Goal: Book appointment/travel/reservation

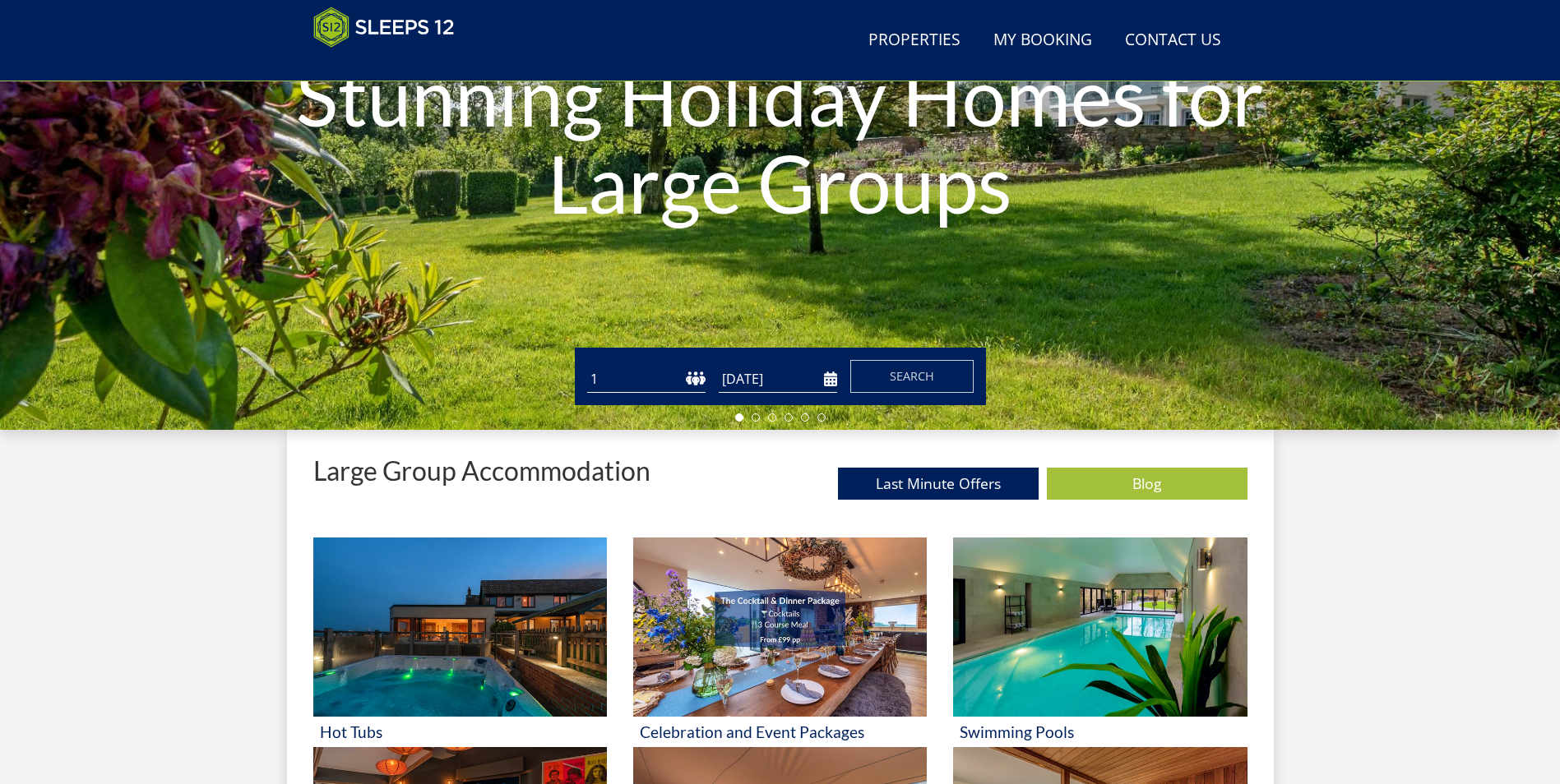
scroll to position [345, 0]
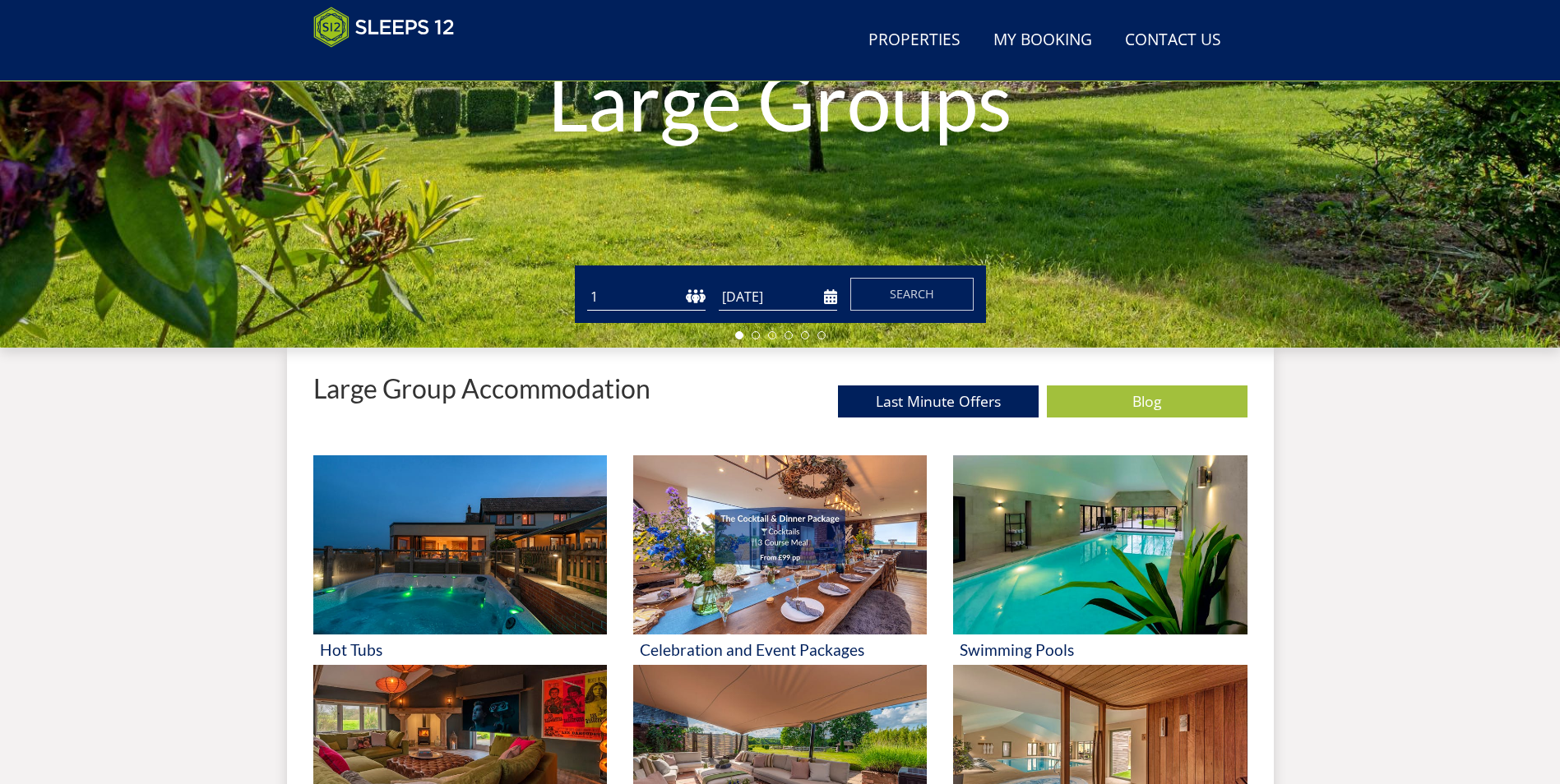
click at [690, 297] on select "1 2 3 4 5 6 7 8 9 10 11 12 13 14 15 16 17 18 19 20 21 22 23 24 25 26 27 28 29 3…" at bounding box center [647, 297] width 118 height 28
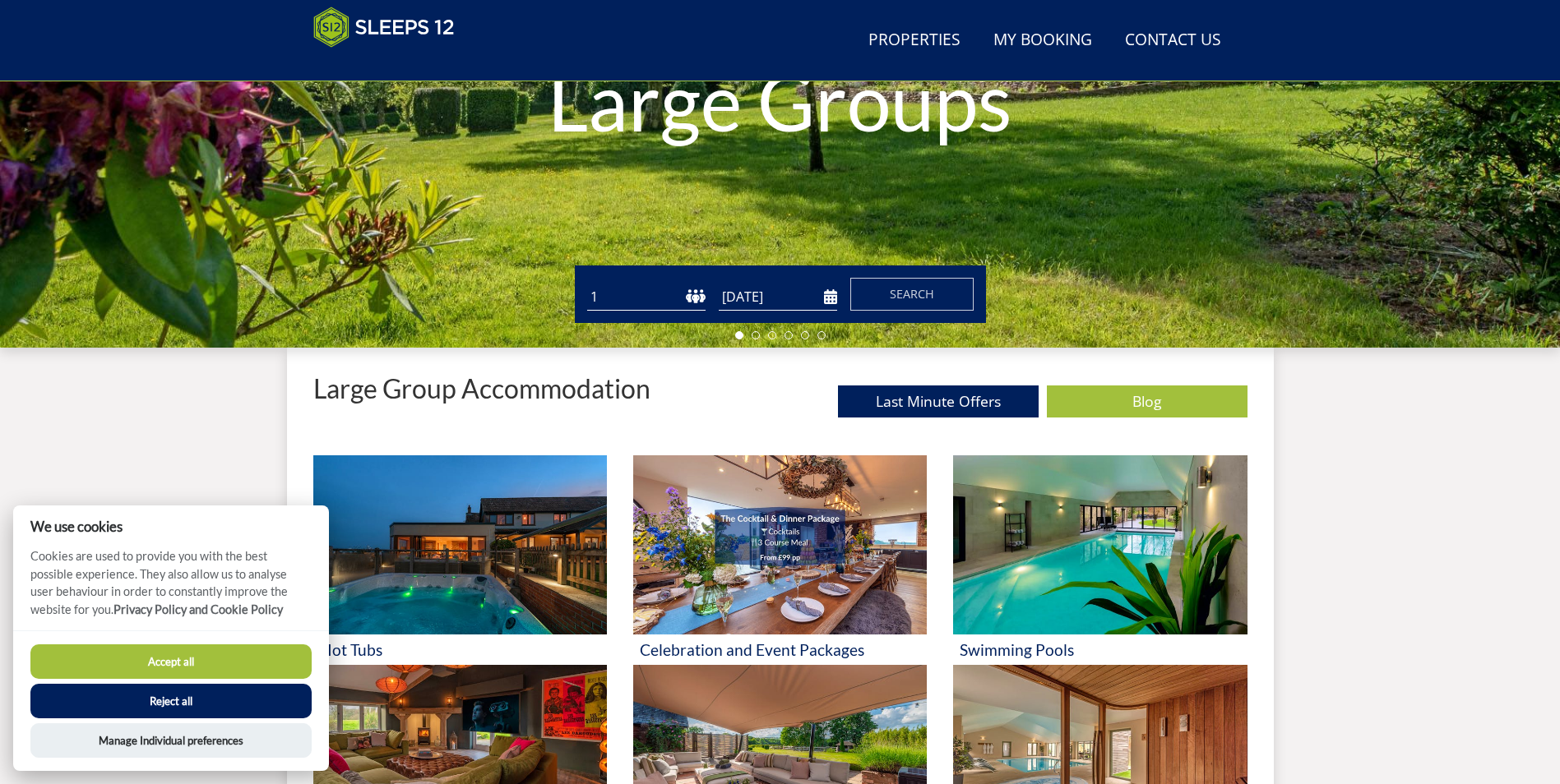
click at [696, 297] on select "1 2 3 4 5 6 7 8 9 10 11 12 13 14 15 16 17 18 19 20 21 22 23 24 25 26 27 28 29 3…" at bounding box center [647, 297] width 118 height 28
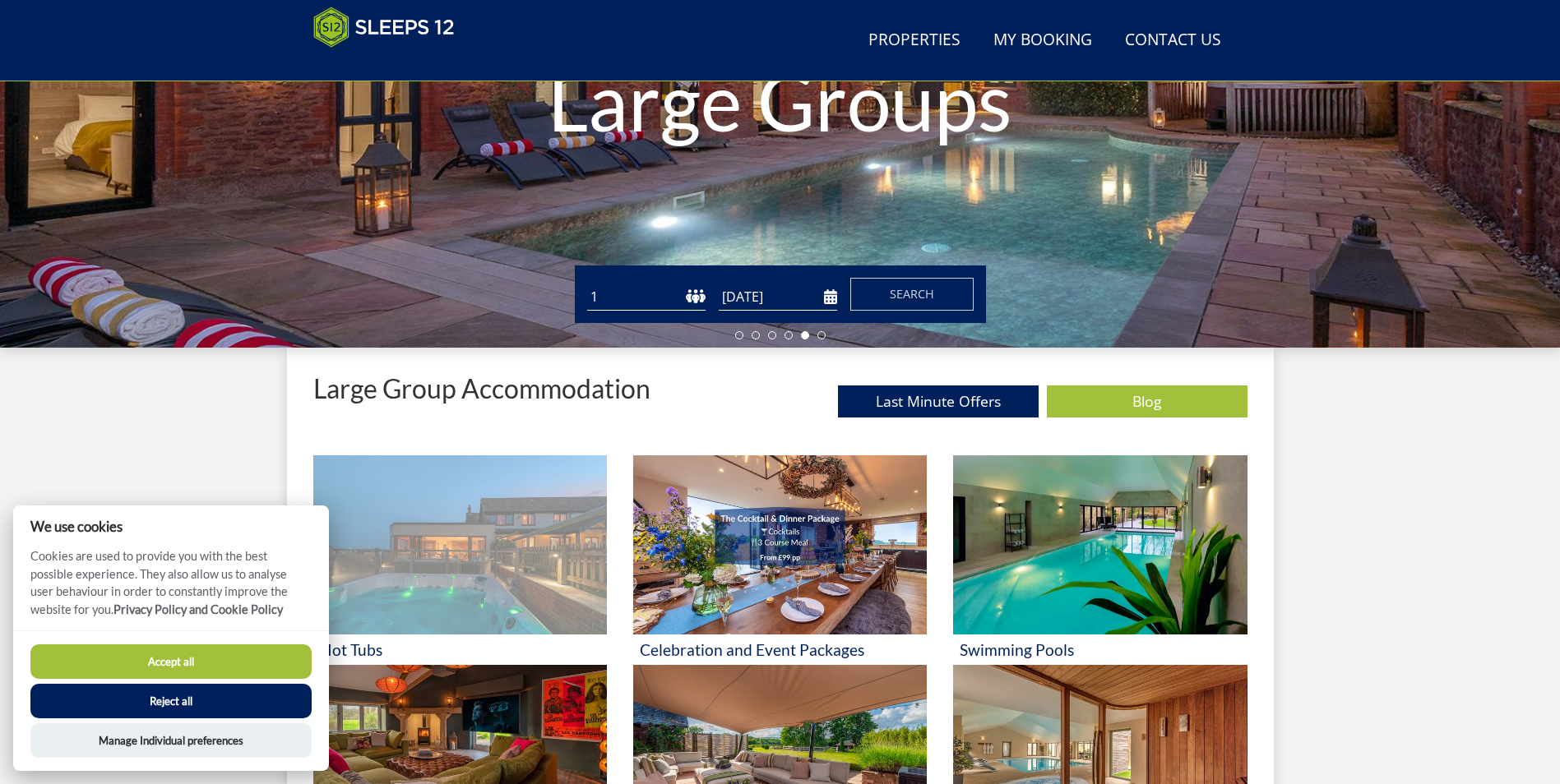
select select "13"
click at [588, 283] on select "1 2 3 4 5 6 7 8 9 10 11 12 13 14 15 16 17 18 19 20 21 22 23 24 25 26 27 28 29 3…" at bounding box center [647, 297] width 118 height 28
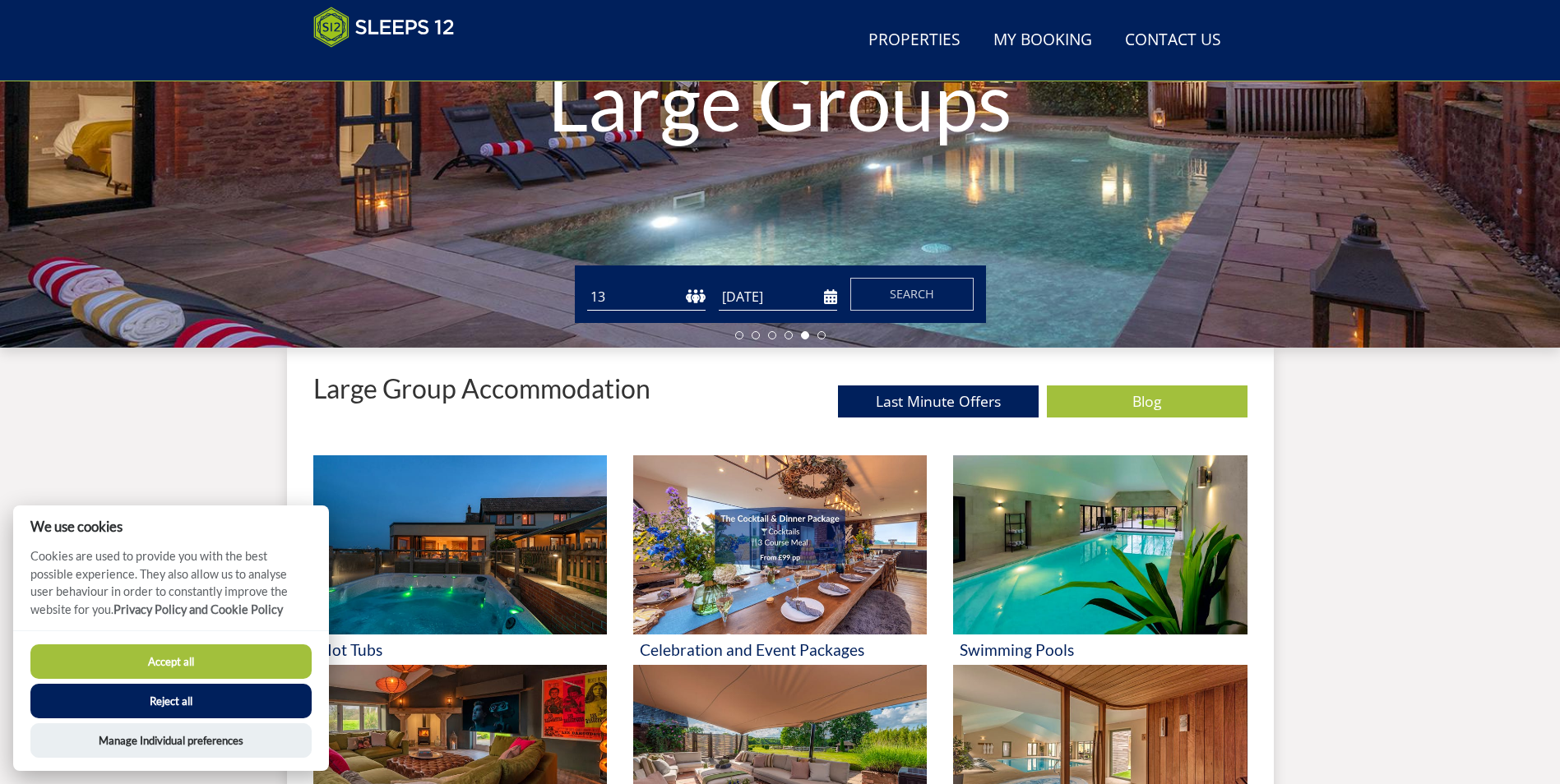
click at [222, 705] on button "Reject all" at bounding box center [171, 700] width 281 height 34
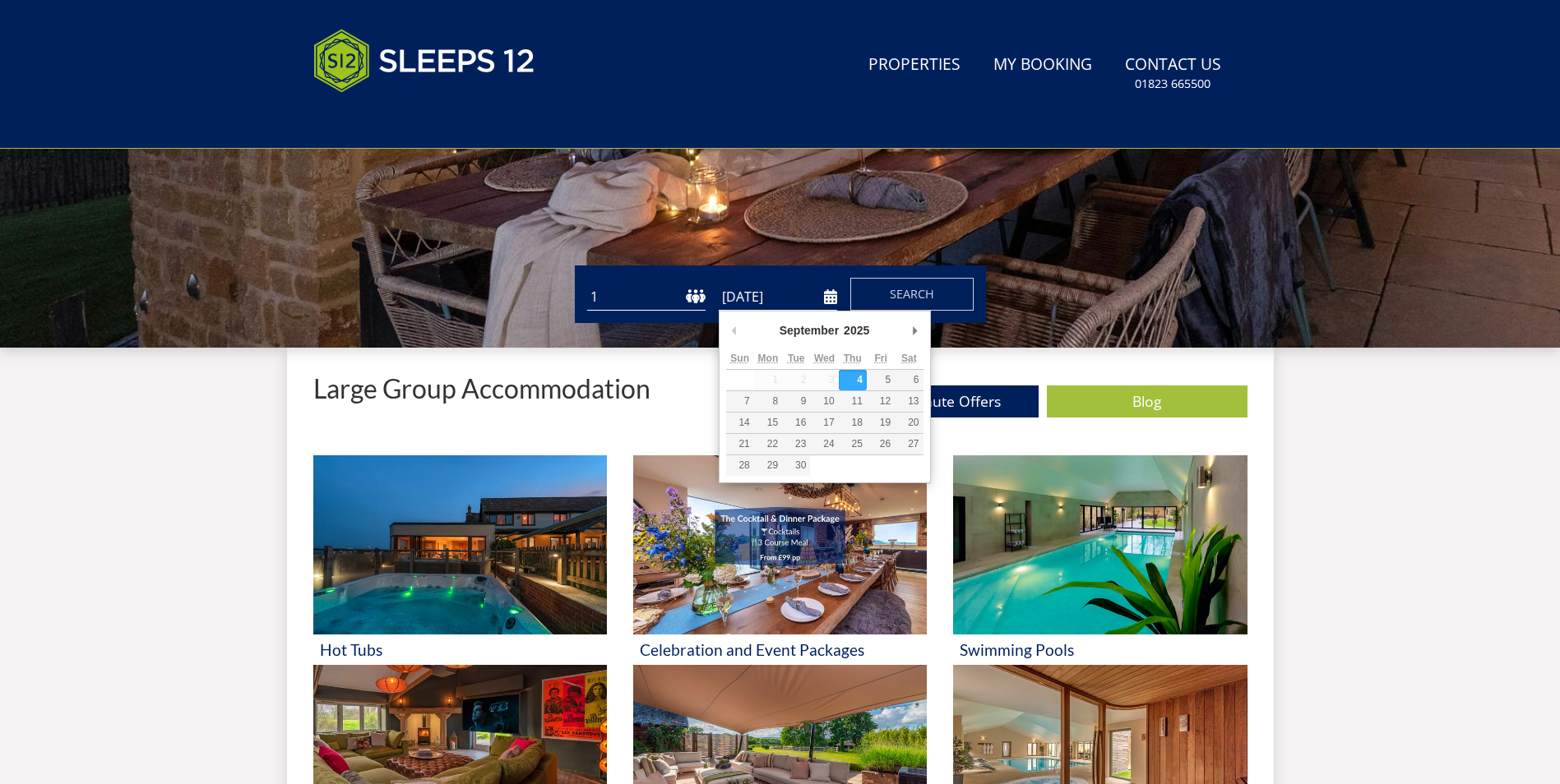
click at [832, 302] on input "[DATE]" at bounding box center [778, 297] width 118 height 28
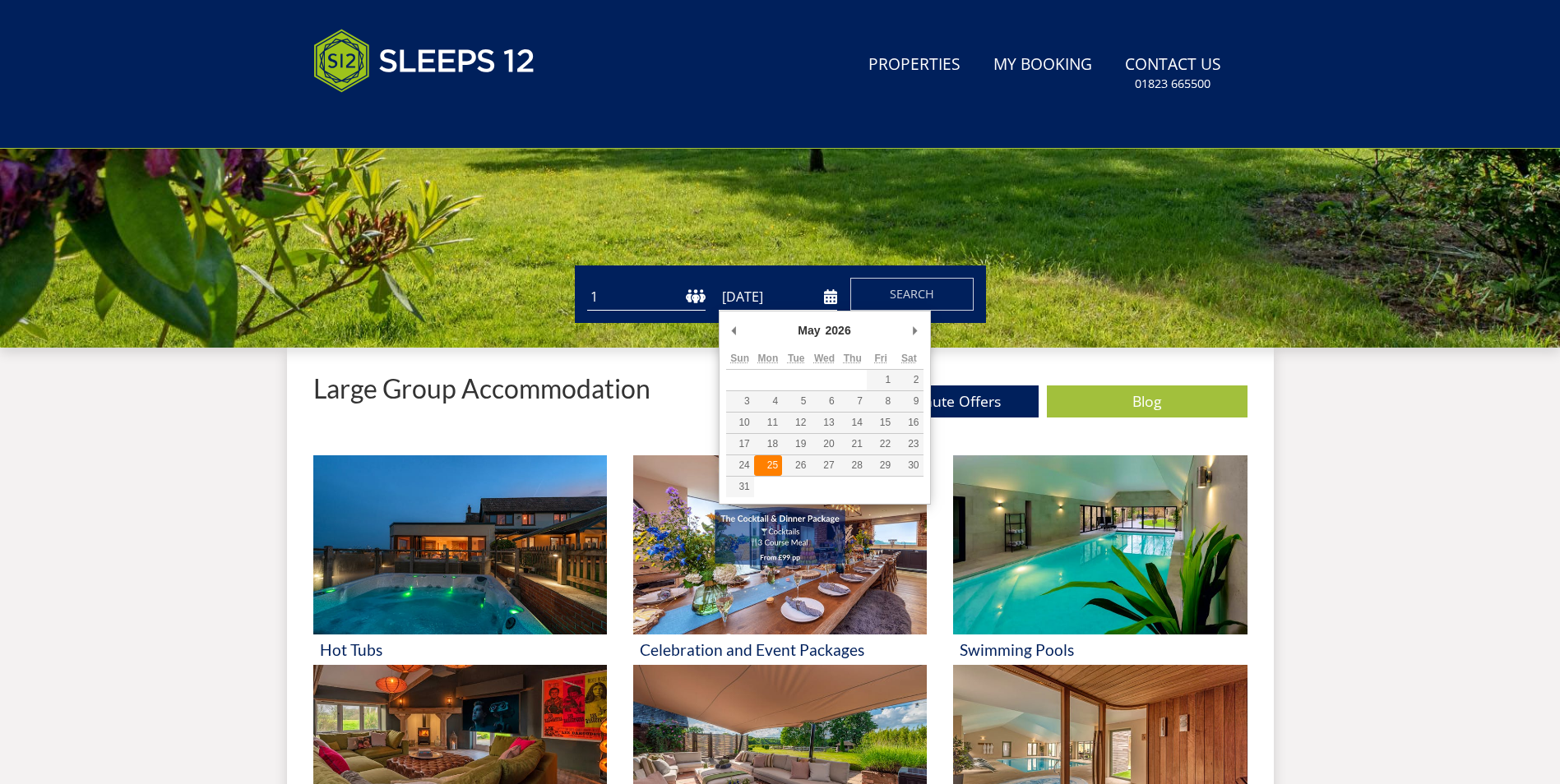
type input "[DATE]"
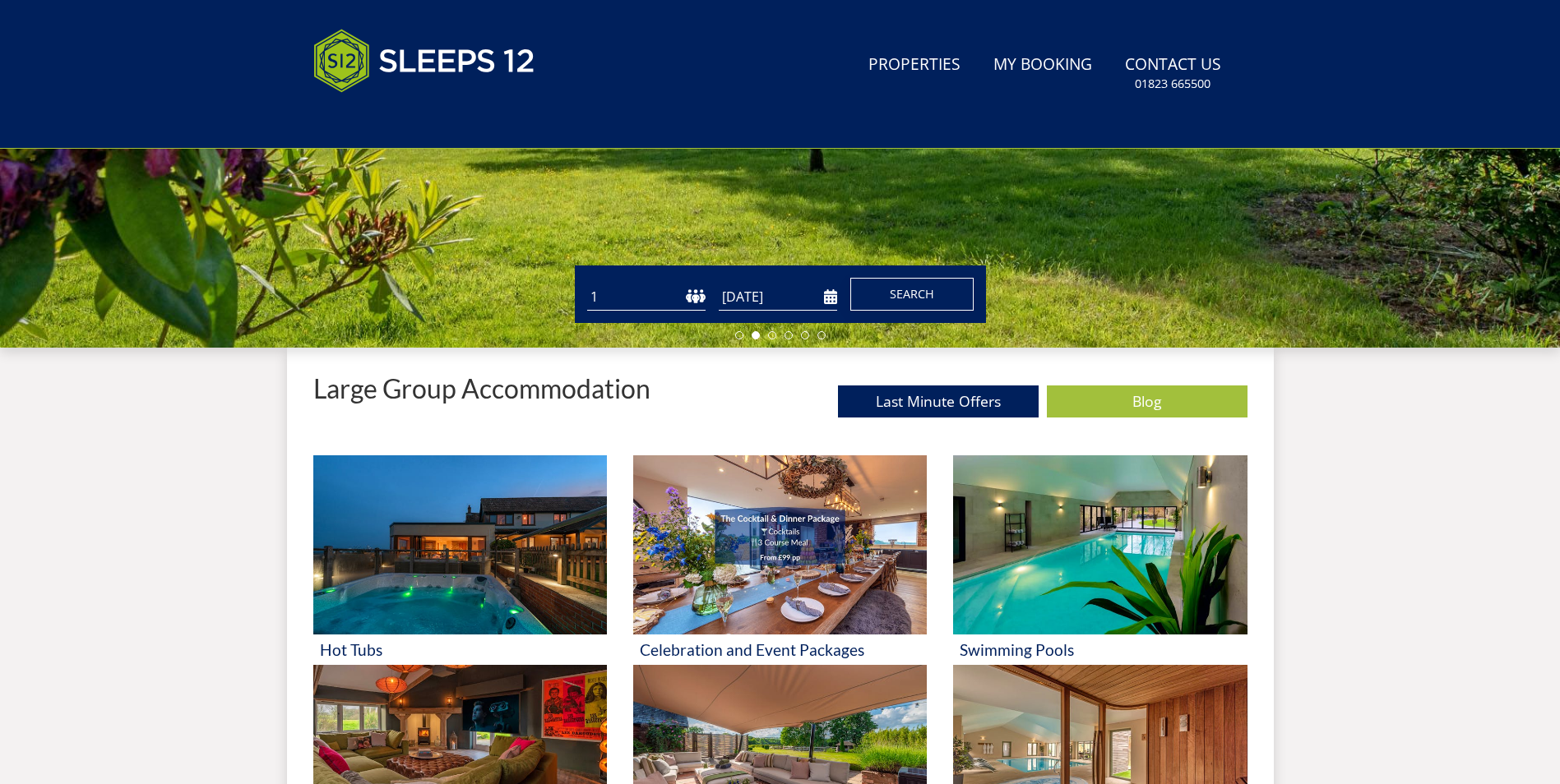
click at [895, 297] on span "Search" at bounding box center [911, 294] width 44 height 16
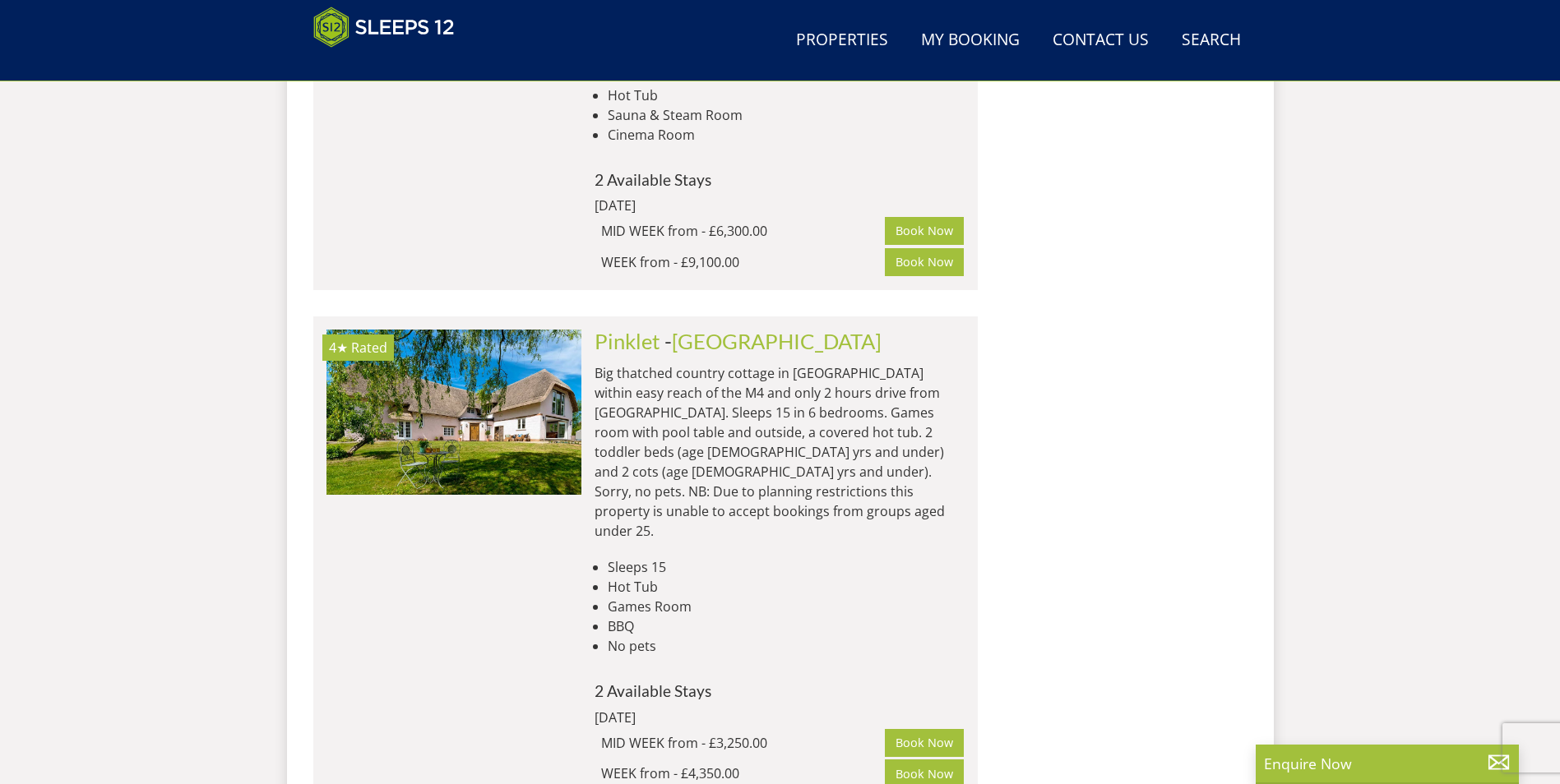
scroll to position [8151, 0]
